Goal: Task Accomplishment & Management: Complete application form

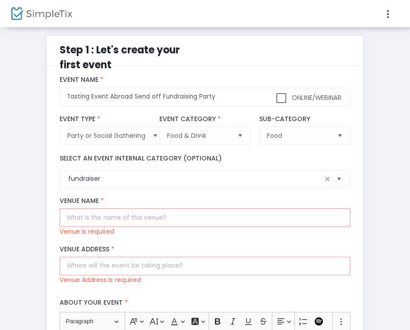
scroll to position [120, 0]
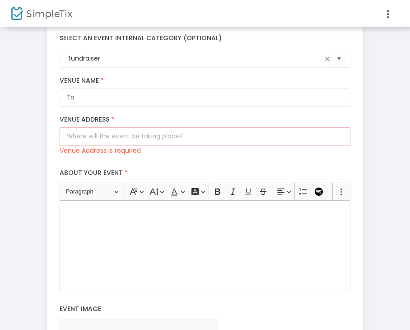
type input "T"
drag, startPoint x: 0, startPoint y: 0, endPoint x: 45, endPoint y: 93, distance: 102.8
click at [45, 93] on div "Step 1 : Let's create your first event title : Tasting Event Abroad Send off Fu…" at bounding box center [204, 208] width 325 height 584
type input "To be Announced"
click at [89, 147] on p "Venue Address is required" at bounding box center [100, 150] width 81 height 9
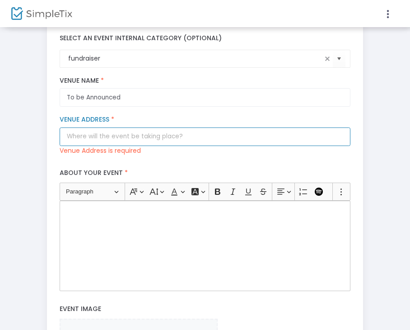
click at [83, 138] on input "Venue Address *" at bounding box center [205, 136] width 290 height 19
paste input "To be Announced"
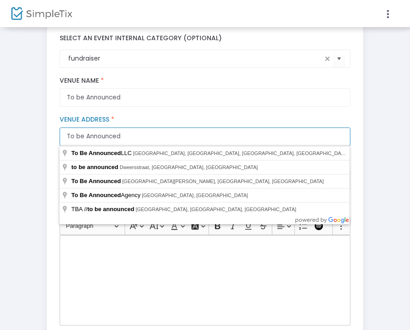
type input "To be Announced"
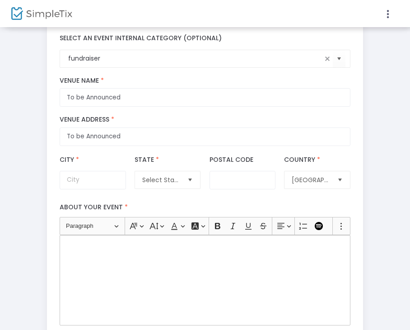
click at [403, 157] on div "Step 1 : Let's create your first event title : Tasting Event Abroad Send off Fu…" at bounding box center [205, 234] width 410 height 655
click at [117, 184] on input "City *" at bounding box center [93, 180] width 66 height 19
type input "Piscataway"
click at [157, 181] on span "Select State" at bounding box center [161, 179] width 38 height 9
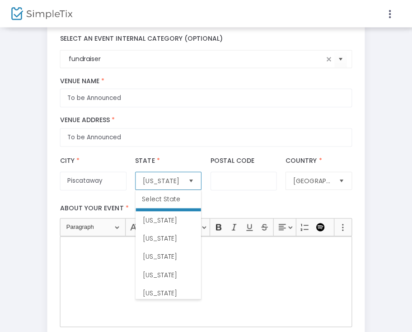
scroll to position [504, 0]
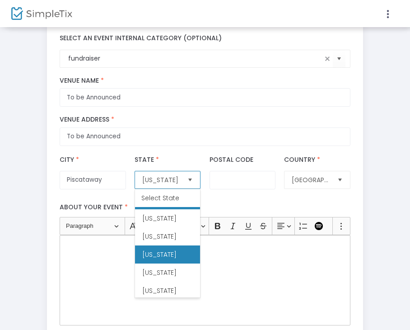
click at [185, 263] on li "[US_STATE]" at bounding box center [167, 254] width 65 height 18
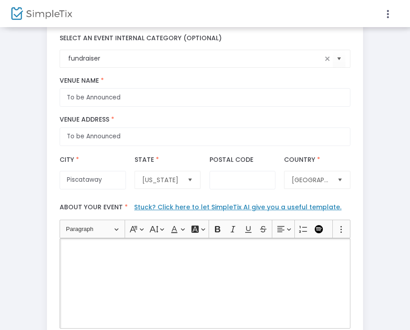
click at [234, 266] on div "Rich Text Editor, main" at bounding box center [205, 283] width 290 height 90
drag, startPoint x: 60, startPoint y: 207, endPoint x: 119, endPoint y: 197, distance: 59.7
click at [119, 197] on div "About your event * Stuck? Click here to let SimpleTix AI give you a useful temp…" at bounding box center [206, 263] width 300 height 139
click at [111, 205] on label "About your event * Stuck? Click here to let SimpleTix AI give you a useful temp…" at bounding box center [206, 208] width 300 height 21
drag, startPoint x: 61, startPoint y: 209, endPoint x: 121, endPoint y: 204, distance: 59.8
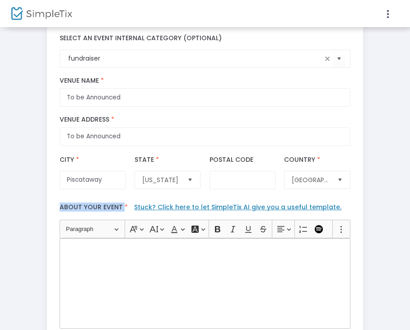
click at [121, 204] on label "About your event * Stuck? Click here to let SimpleTix AI give you a useful temp…" at bounding box center [206, 208] width 300 height 21
copy label "About your event"
